Goal: Information Seeking & Learning: Understand process/instructions

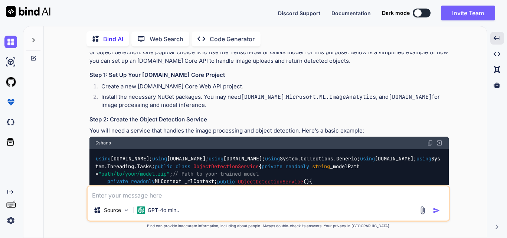
scroll to position [111, 0]
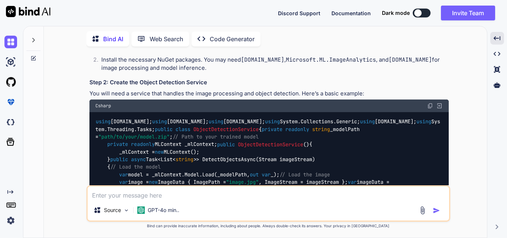
click at [429, 103] on img at bounding box center [430, 106] width 6 height 6
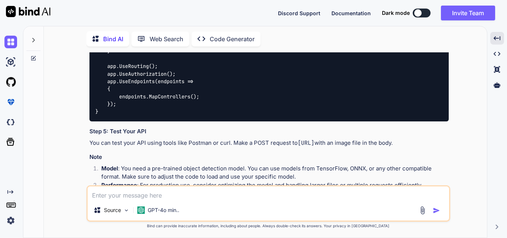
scroll to position [631, 0]
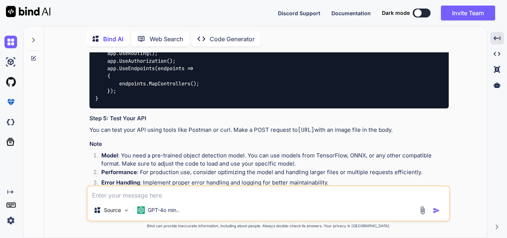
copy code "ObjectDetectionController"
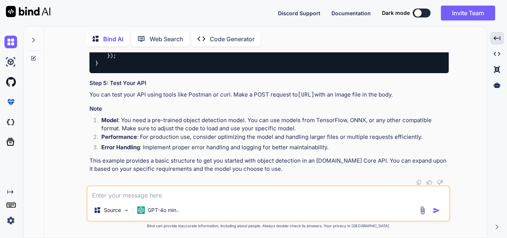
drag, startPoint x: 107, startPoint y: 71, endPoint x: 196, endPoint y: 134, distance: 108.9
drag, startPoint x: 108, startPoint y: 69, endPoint x: 122, endPoint y: 115, distance: 48.6
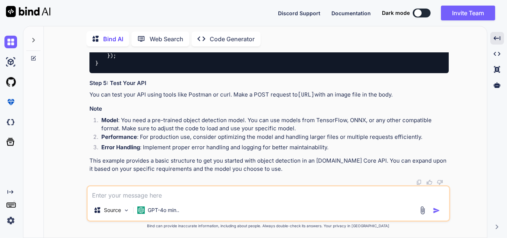
copy code "private readonly ObjectDetectionService _objectDetectionService; public ObjectD…"
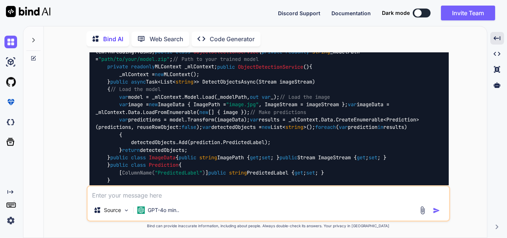
scroll to position [186, 0]
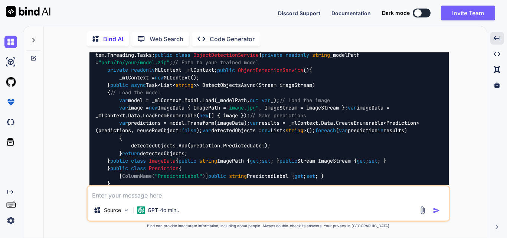
click at [193, 58] on span "ObjectDetectionService" at bounding box center [225, 55] width 65 height 7
copy span "ObjectDetectionService"
click at [256, 111] on code "using [DOMAIN_NAME]; using [DOMAIN_NAME]; using [DOMAIN_NAME]; using System.Col…" at bounding box center [267, 118] width 345 height 151
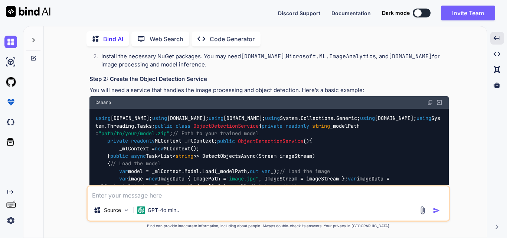
scroll to position [111, 0]
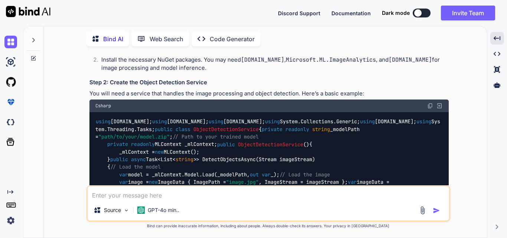
click at [432, 103] on img at bounding box center [430, 106] width 6 height 6
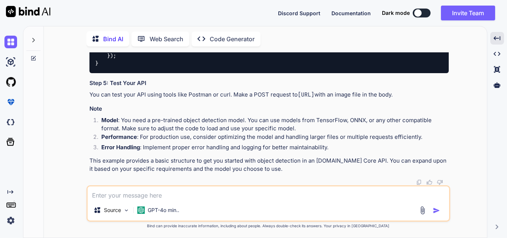
scroll to position [799, 0]
drag, startPoint x: 107, startPoint y: 87, endPoint x: 170, endPoint y: 111, distance: 67.2
copy code "[ HttpPost( "detect" ) ] public async Task<IActionResult> DetectObjects ( IForm…"
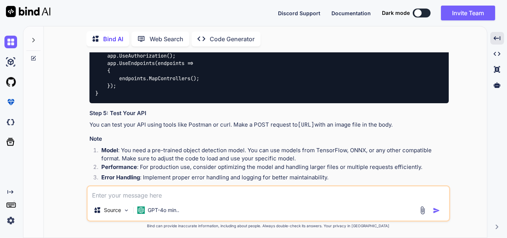
scroll to position [614, 0]
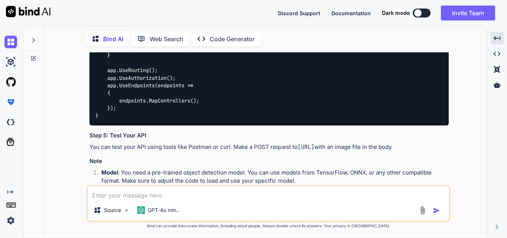
copy code "ObjectDetectionService"
